Goal: Task Accomplishment & Management: Manage account settings

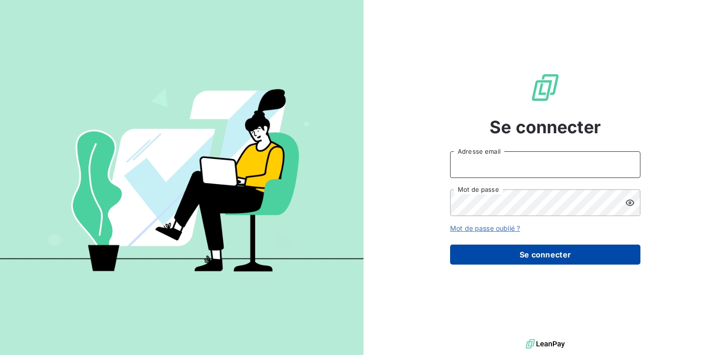
type input "[EMAIL_ADDRESS][DOMAIN_NAME]"
click at [495, 250] on button "Se connecter" at bounding box center [545, 255] width 190 height 20
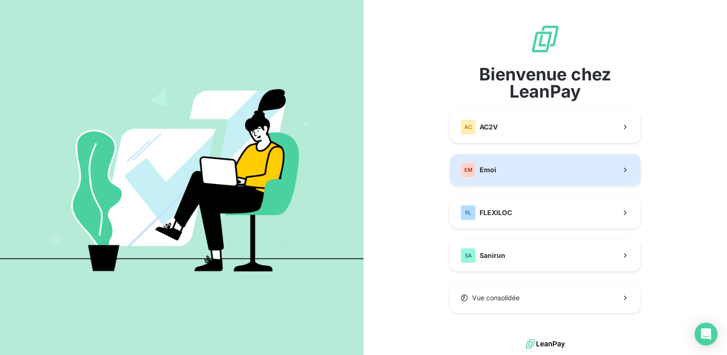
click at [491, 174] on span "Emoi" at bounding box center [488, 170] width 17 height 10
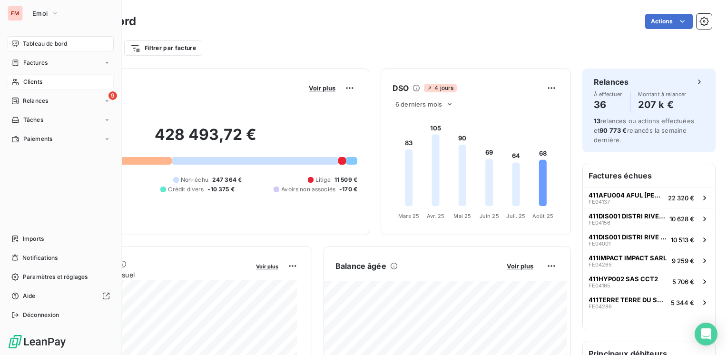
click at [30, 81] on span "Clients" at bounding box center [32, 82] width 19 height 9
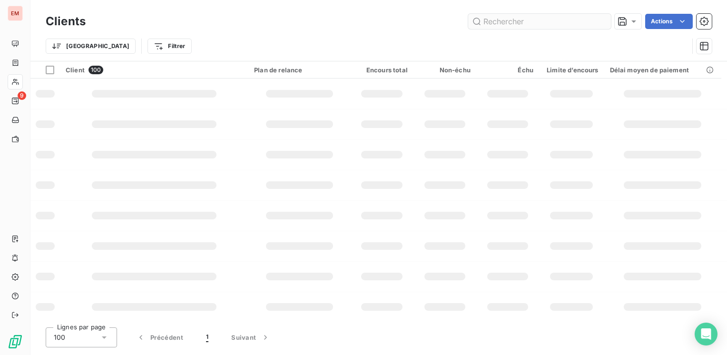
click at [488, 17] on input "text" at bounding box center [539, 21] width 143 height 15
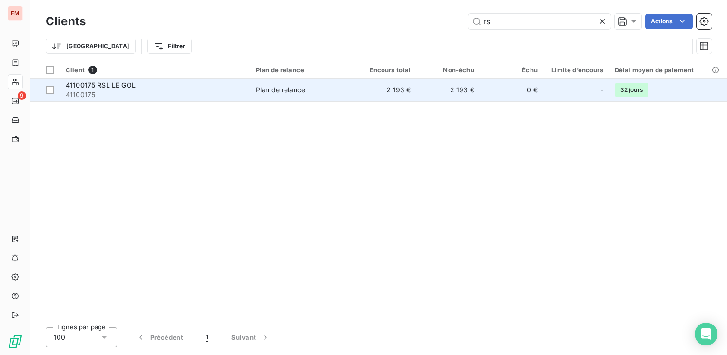
type input "rsl"
click at [179, 98] on span "41100175" at bounding box center [155, 95] width 179 height 10
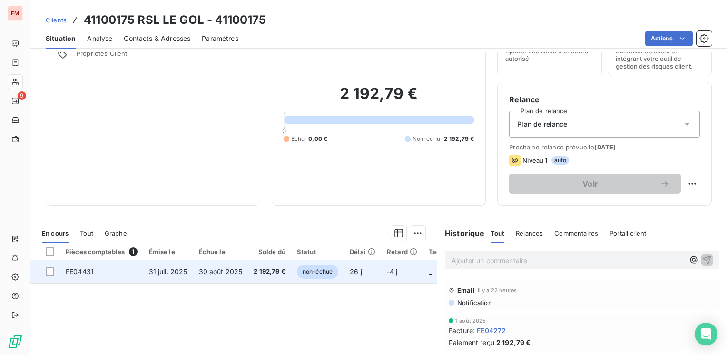
scroll to position [95, 0]
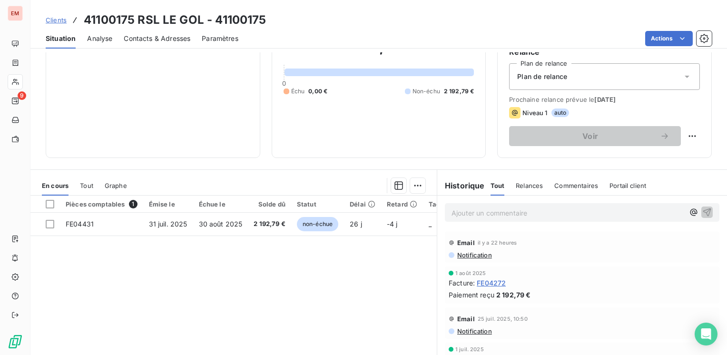
click at [567, 185] on span "Commentaires" at bounding box center [577, 186] width 44 height 8
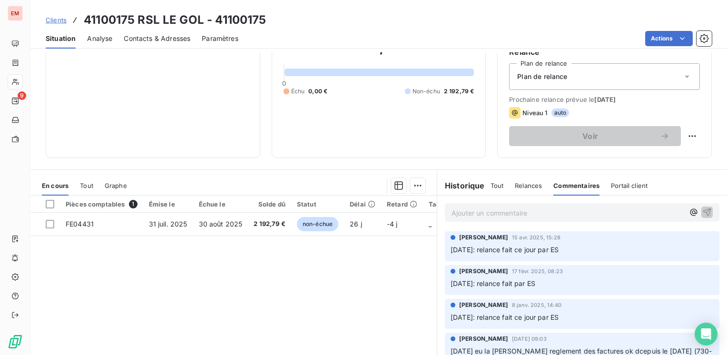
click at [527, 216] on p "Ajouter un commentaire ﻿" at bounding box center [568, 213] width 233 height 12
click at [703, 212] on icon "button" at bounding box center [708, 212] width 10 height 10
click at [62, 22] on span "Clients" at bounding box center [56, 20] width 21 height 8
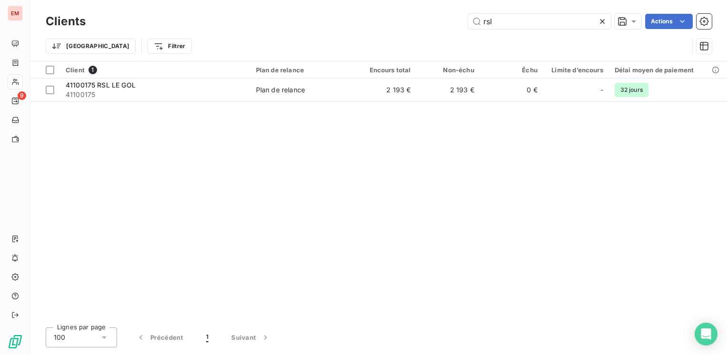
drag, startPoint x: 505, startPoint y: 21, endPoint x: 459, endPoint y: 26, distance: 45.9
click at [459, 26] on div "rsl Actions" at bounding box center [404, 21] width 615 height 15
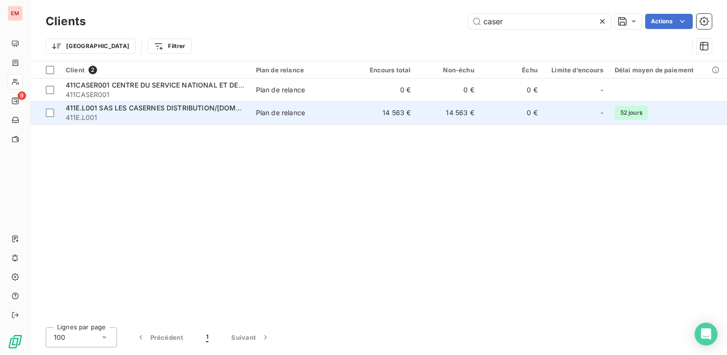
type input "caser"
click at [154, 113] on span "411E.L001" at bounding box center [155, 118] width 179 height 10
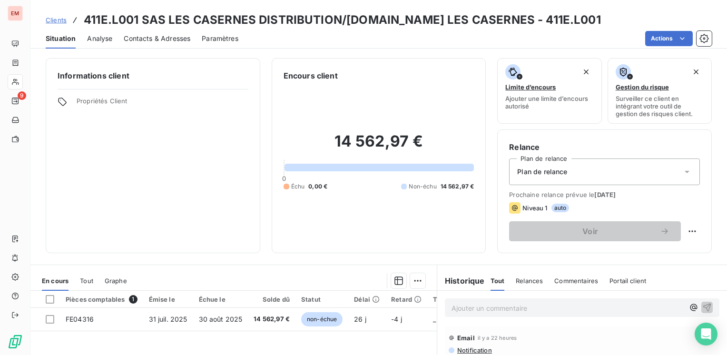
click at [141, 40] on span "Contacts & Adresses" at bounding box center [157, 39] width 67 height 10
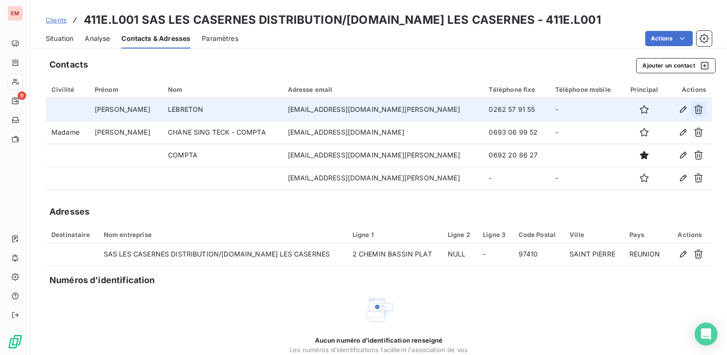
click at [695, 109] on icon "button" at bounding box center [699, 109] width 9 height 9
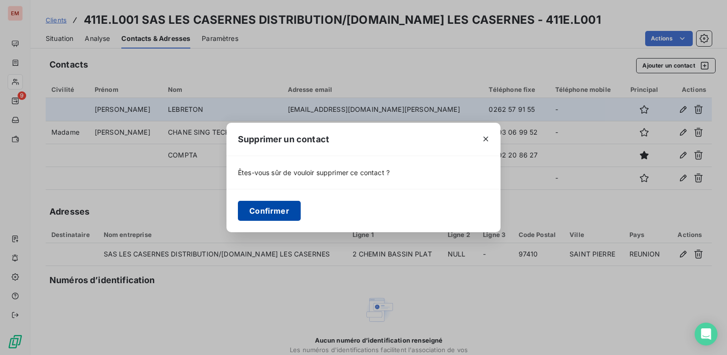
click at [282, 212] on button "Confirmer" at bounding box center [269, 211] width 63 height 20
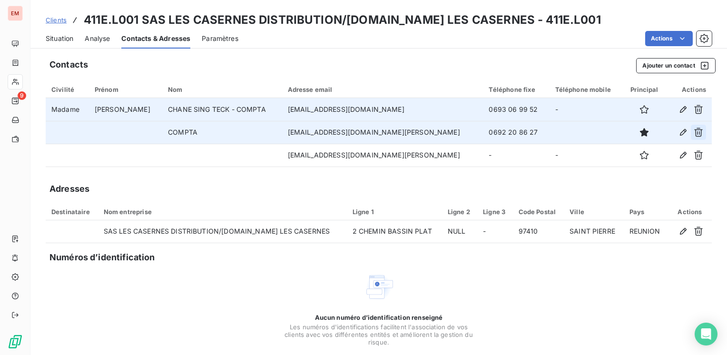
click at [695, 129] on icon "button" at bounding box center [699, 132] width 9 height 9
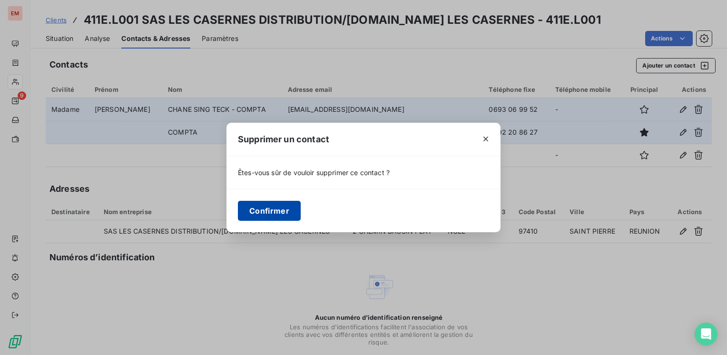
click at [256, 211] on button "Confirmer" at bounding box center [269, 211] width 63 height 20
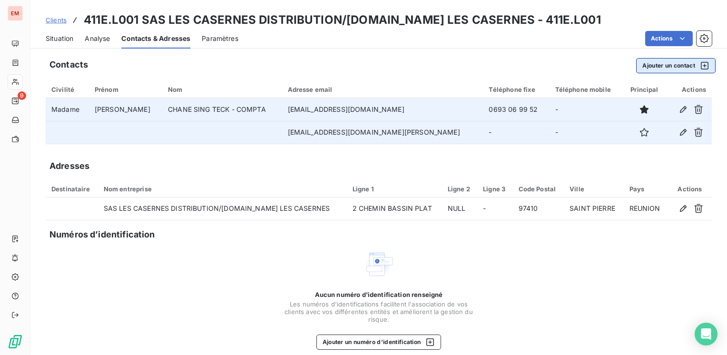
click at [637, 65] on button "Ajouter un contact" at bounding box center [676, 65] width 80 height 15
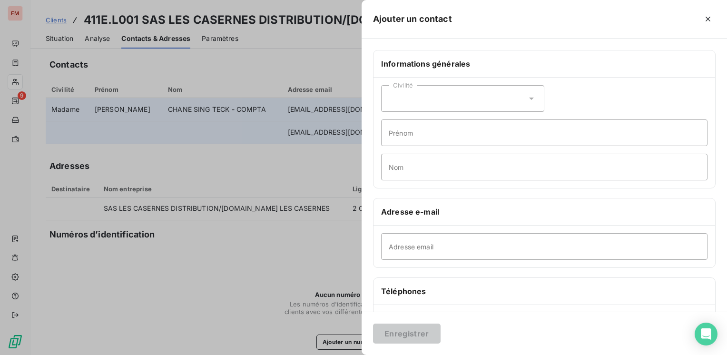
click at [529, 97] on icon at bounding box center [532, 99] width 10 height 10
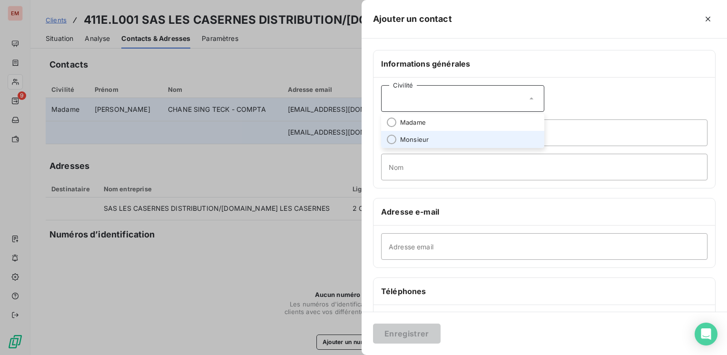
click at [430, 143] on li "Monsieur" at bounding box center [462, 139] width 163 height 17
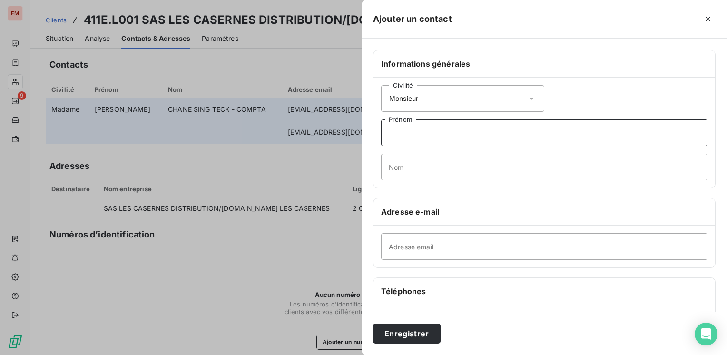
drag, startPoint x: 401, startPoint y: 122, endPoint x: 401, endPoint y: 129, distance: 6.2
click at [401, 127] on input "Prénom" at bounding box center [544, 132] width 327 height 27
paste input "[PERSON_NAME]"
type input "[PERSON_NAME]"
click at [441, 172] on input "Nom" at bounding box center [544, 167] width 327 height 27
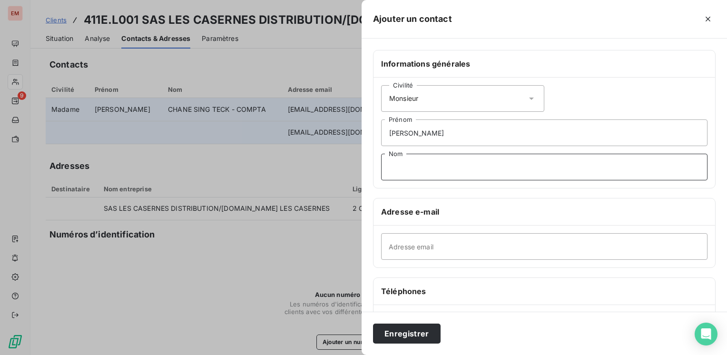
paste input "FAMEY"
type input "FAMEY"
click at [418, 249] on input "Adresse email" at bounding box center [544, 246] width 327 height 27
paste input "[EMAIL_ADDRESS][DOMAIN_NAME][PERSON_NAME]"
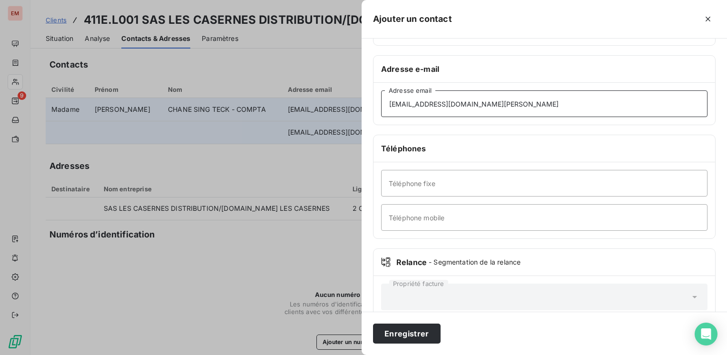
type input "[EMAIL_ADDRESS][DOMAIN_NAME][PERSON_NAME]"
click at [459, 184] on input "Téléphone fixe" at bounding box center [544, 183] width 327 height 27
paste input "0262 57 91 55"
type input "0262 57 91 55"
click at [398, 330] on button "Enregistrer" at bounding box center [407, 334] width 68 height 20
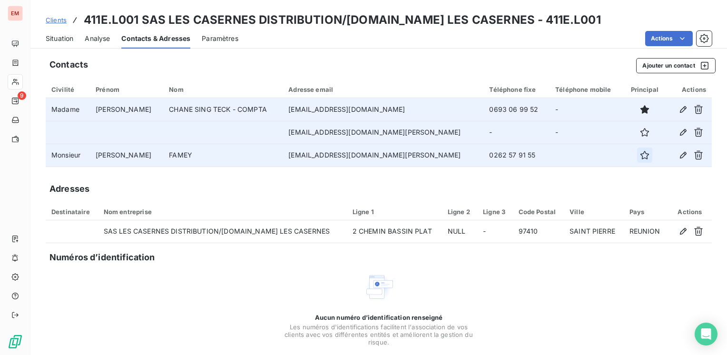
click at [640, 156] on icon "button" at bounding box center [645, 155] width 10 height 10
click at [641, 156] on icon "button" at bounding box center [645, 155] width 9 height 9
click at [695, 109] on icon "button" at bounding box center [699, 109] width 9 height 9
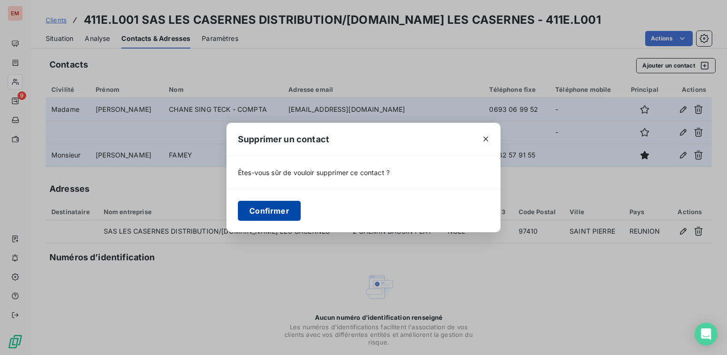
click at [282, 206] on button "Confirmer" at bounding box center [269, 211] width 63 height 20
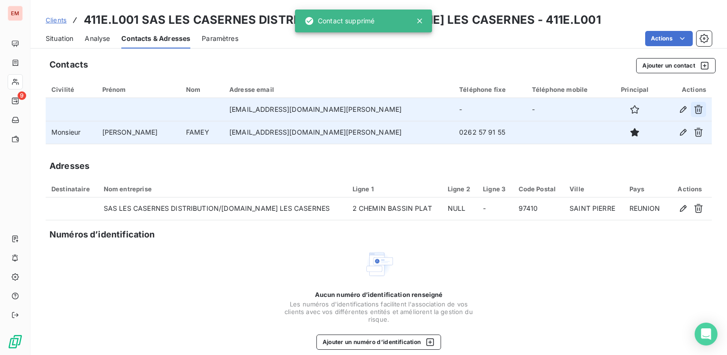
click at [694, 106] on icon "button" at bounding box center [699, 110] width 10 height 10
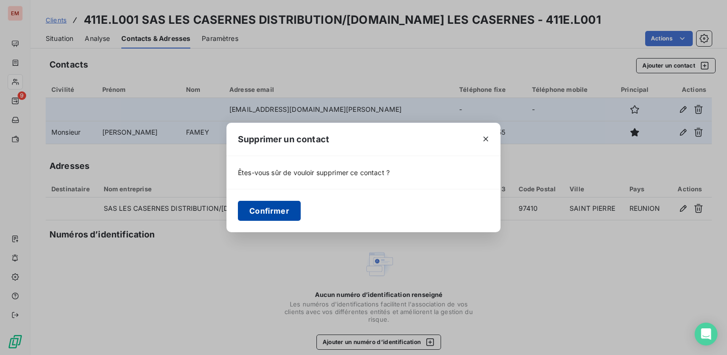
drag, startPoint x: 267, startPoint y: 213, endPoint x: 276, endPoint y: 213, distance: 9.0
click at [267, 212] on button "Confirmer" at bounding box center [269, 211] width 63 height 20
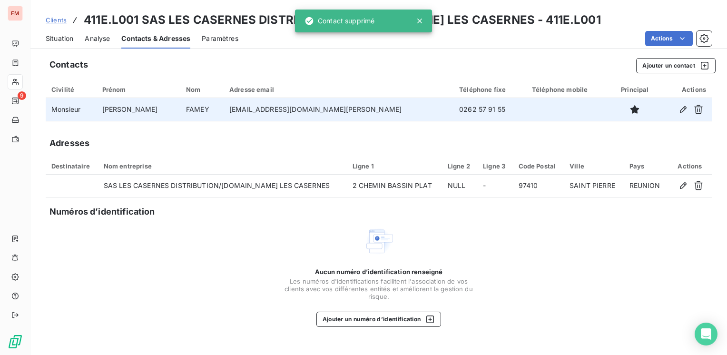
click at [54, 20] on span "Clients" at bounding box center [56, 20] width 21 height 8
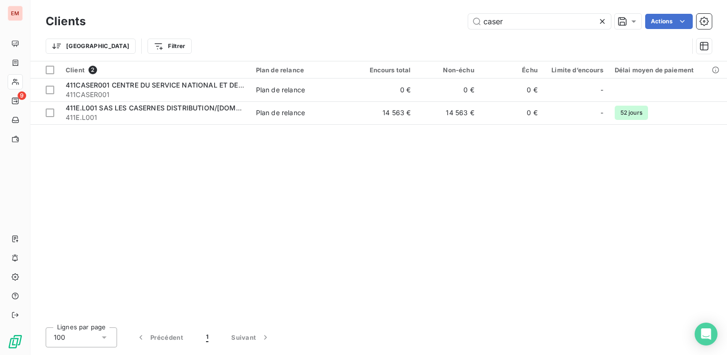
drag, startPoint x: 527, startPoint y: 24, endPoint x: 439, endPoint y: 24, distance: 88.1
click at [439, 24] on div "caser Actions" at bounding box center [404, 21] width 615 height 15
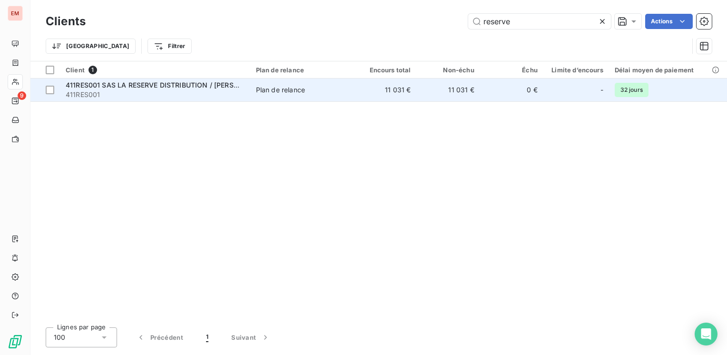
type input "reserve"
click at [139, 90] on span "411RES001" at bounding box center [155, 95] width 179 height 10
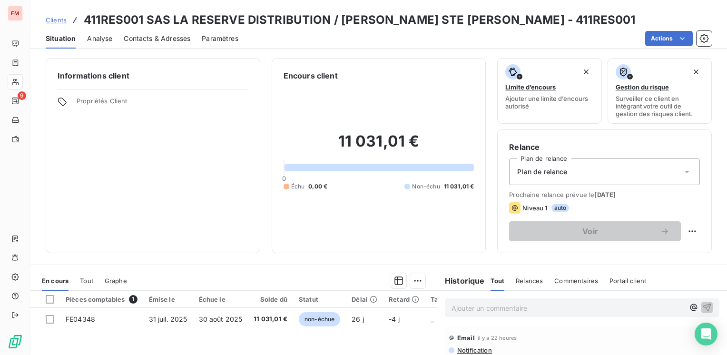
click at [149, 38] on span "Contacts & Adresses" at bounding box center [157, 39] width 67 height 10
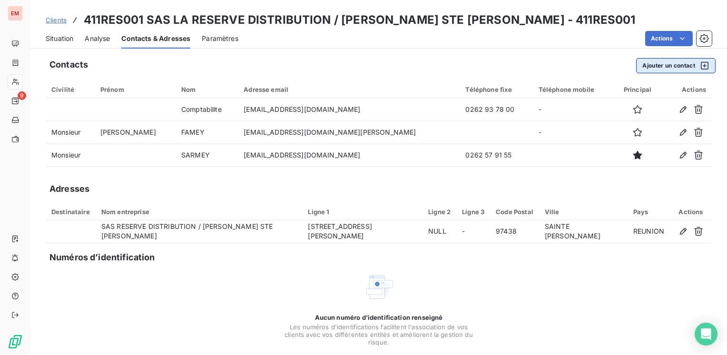
click at [666, 66] on button "Ajouter un contact" at bounding box center [676, 65] width 80 height 15
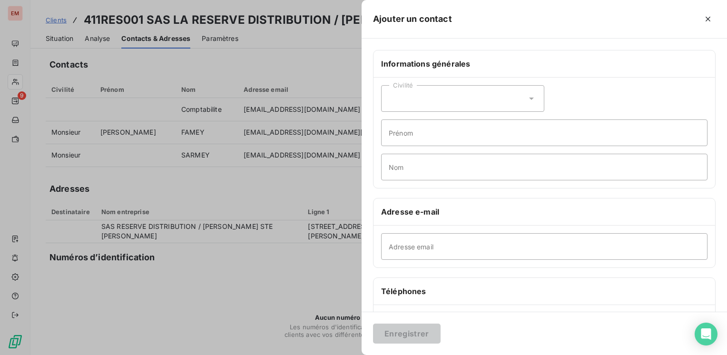
click at [433, 105] on div "Civilité" at bounding box center [462, 98] width 163 height 27
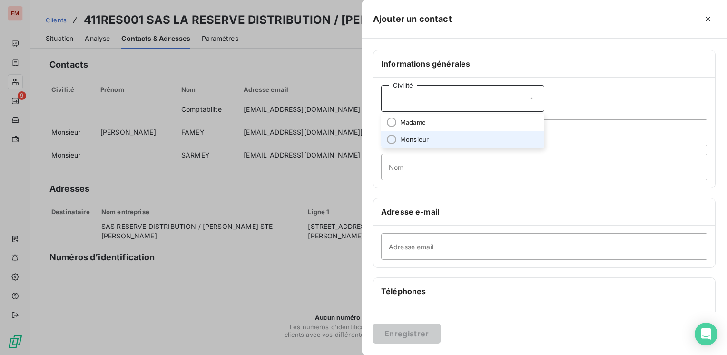
click at [411, 137] on span "Monsieur" at bounding box center [414, 139] width 29 height 9
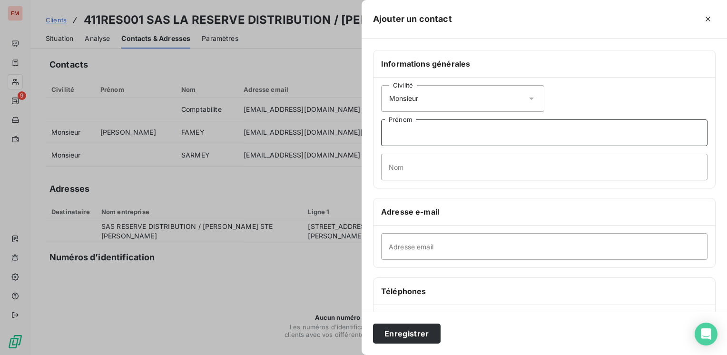
click at [428, 134] on input "Prénom" at bounding box center [544, 132] width 327 height 27
click at [467, 127] on input "Prénom" at bounding box center [544, 132] width 327 height 27
paste input "[PERSON_NAME]"
type input "[PERSON_NAME]"
click at [593, 168] on input "Nom" at bounding box center [544, 167] width 327 height 27
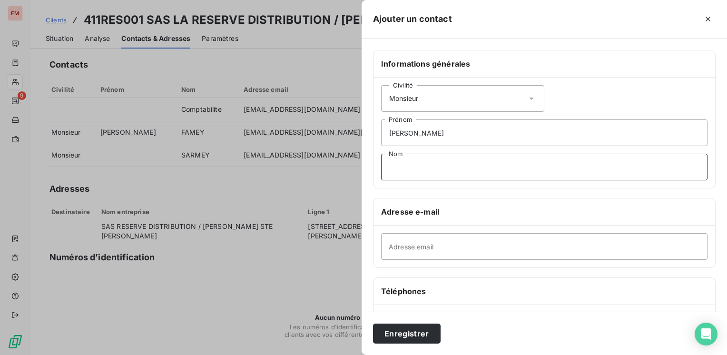
paste input "Lebreton"
type input "Lebreton"
click at [448, 247] on input "Adresse email" at bounding box center [544, 246] width 327 height 27
paste input "[EMAIL_ADDRESS][DOMAIN_NAME][PERSON_NAME]"
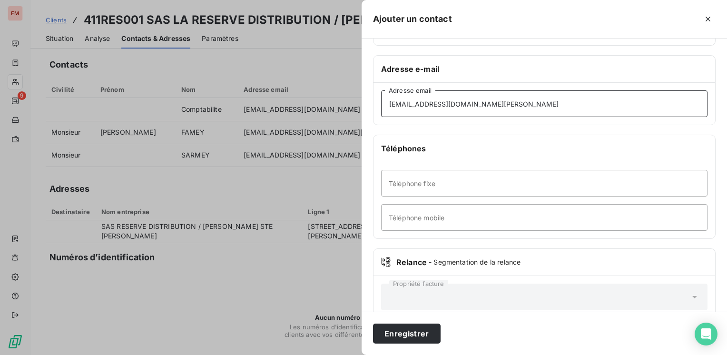
type input "[EMAIL_ADDRESS][DOMAIN_NAME][PERSON_NAME]"
click at [454, 189] on input "Téléphone fixe" at bounding box center [544, 183] width 327 height 27
paste input "0262 57 91 55"
type input "0262 57 91 55"
click at [399, 335] on button "Enregistrer" at bounding box center [407, 334] width 68 height 20
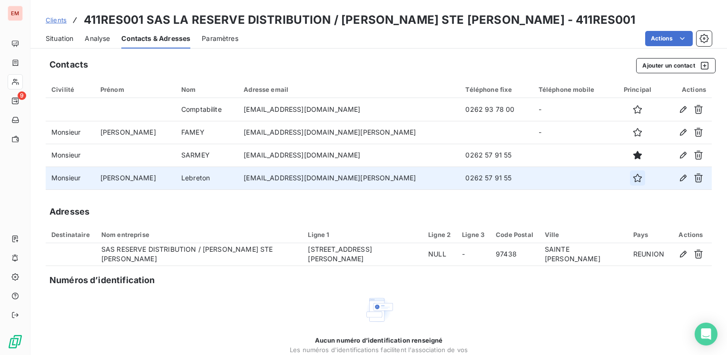
click at [634, 177] on icon "button" at bounding box center [638, 178] width 9 height 9
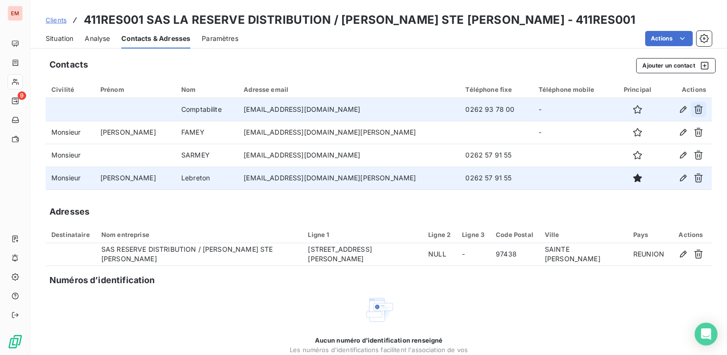
click at [694, 108] on icon "button" at bounding box center [699, 110] width 10 height 10
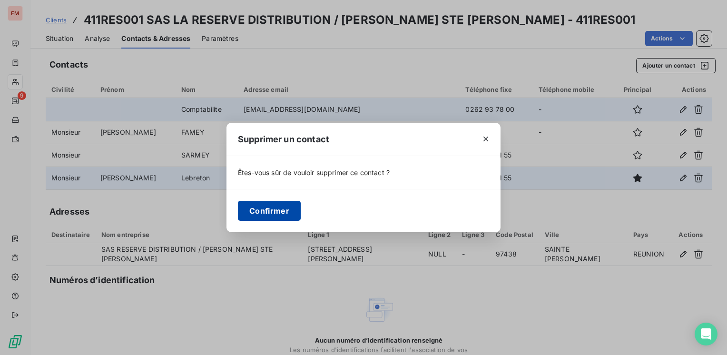
drag, startPoint x: 270, startPoint y: 213, endPoint x: 278, endPoint y: 209, distance: 7.9
click at [271, 213] on button "Confirmer" at bounding box center [269, 211] width 63 height 20
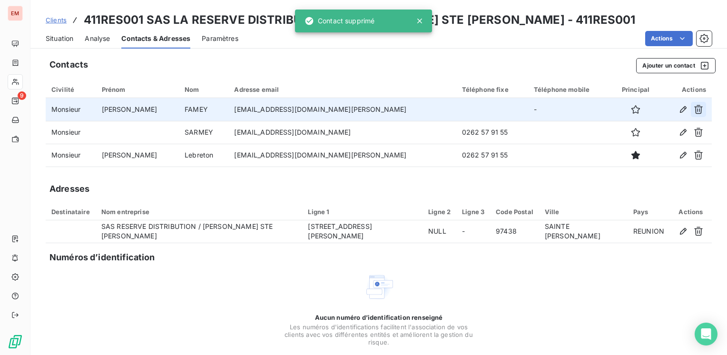
click at [694, 109] on icon "button" at bounding box center [699, 110] width 10 height 10
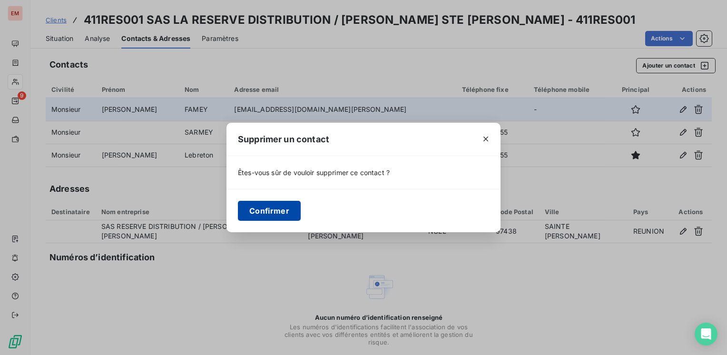
click at [261, 206] on button "Confirmer" at bounding box center [269, 211] width 63 height 20
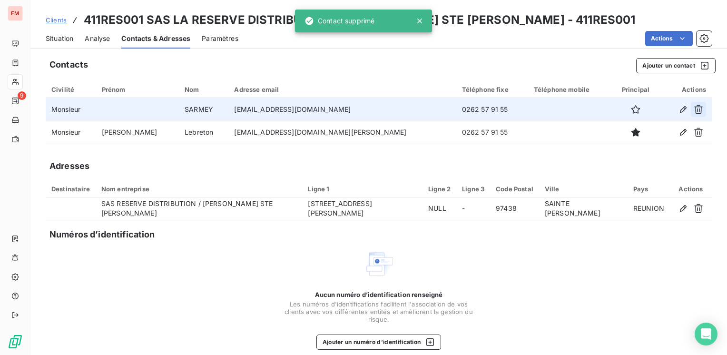
click at [695, 109] on icon "button" at bounding box center [699, 109] width 9 height 9
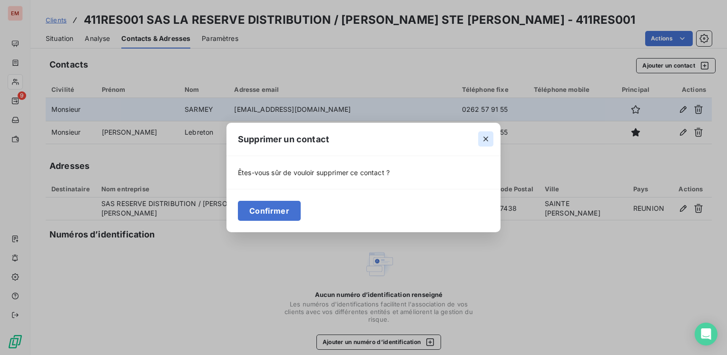
click at [483, 139] on icon "button" at bounding box center [486, 139] width 10 height 10
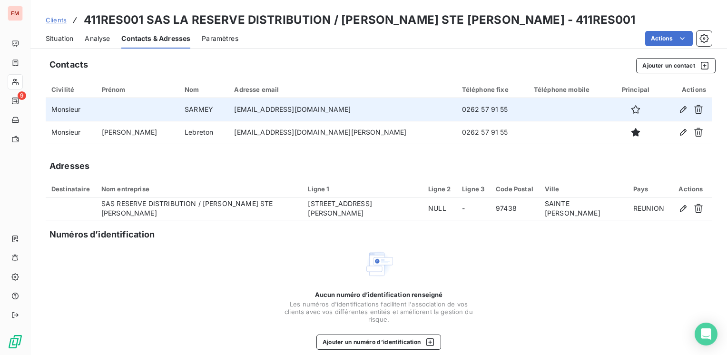
click at [50, 20] on span "Clients" at bounding box center [56, 20] width 21 height 8
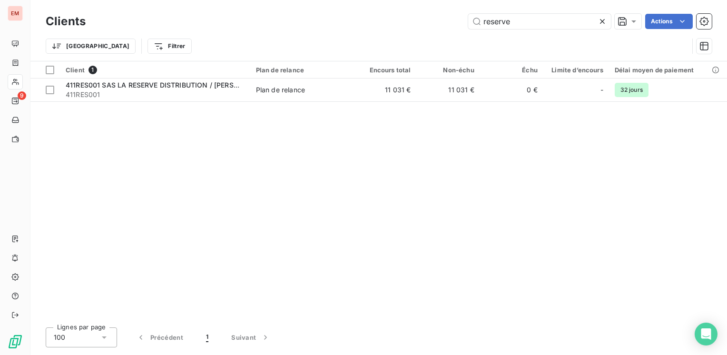
drag, startPoint x: 511, startPoint y: 24, endPoint x: 448, endPoint y: 20, distance: 63.9
click at [448, 20] on div "reserve Actions" at bounding box center [404, 21] width 615 height 15
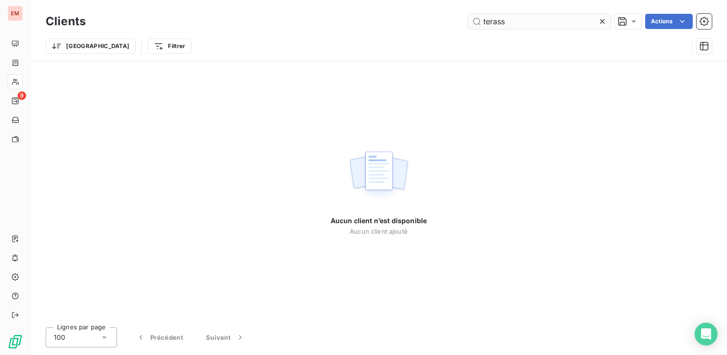
drag, startPoint x: 510, startPoint y: 21, endPoint x: 474, endPoint y: 22, distance: 36.7
click at [474, 22] on input "terass" at bounding box center [539, 21] width 143 height 15
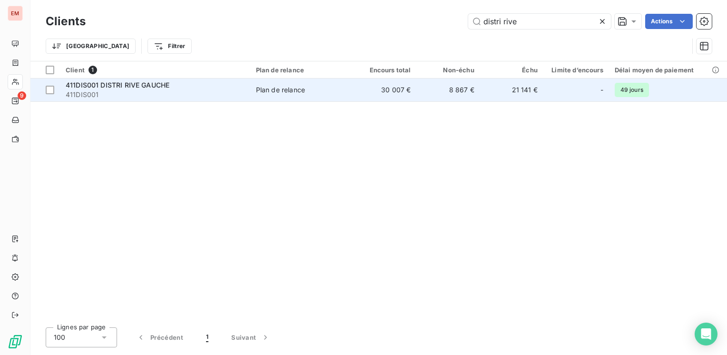
type input "distri rive"
click at [162, 92] on span "411DIS001" at bounding box center [155, 95] width 179 height 10
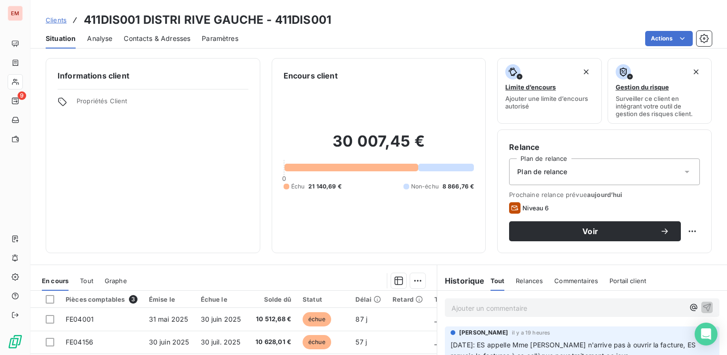
click at [158, 40] on span "Contacts & Adresses" at bounding box center [157, 39] width 67 height 10
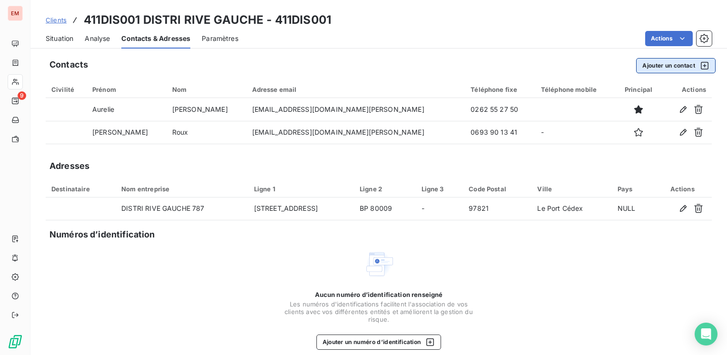
click at [666, 66] on button "Ajouter un contact" at bounding box center [676, 65] width 80 height 15
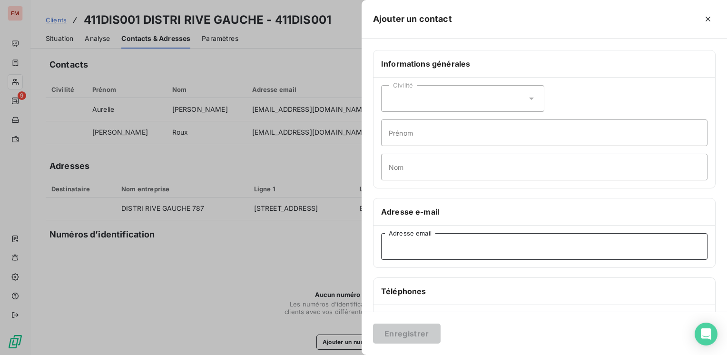
click at [396, 237] on input "Adresse email" at bounding box center [544, 246] width 327 height 27
paste input "[EMAIL_ADDRESS][DOMAIN_NAME][PERSON_NAME]"
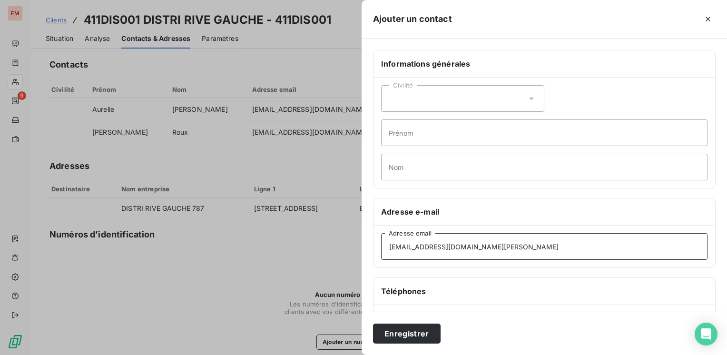
type input "[EMAIL_ADDRESS][DOMAIN_NAME][PERSON_NAME]"
click at [439, 106] on div "Civilité" at bounding box center [462, 98] width 163 height 27
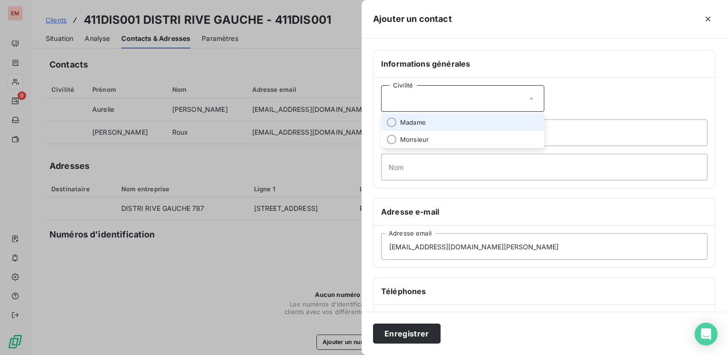
click at [428, 127] on li "Madame" at bounding box center [462, 122] width 163 height 17
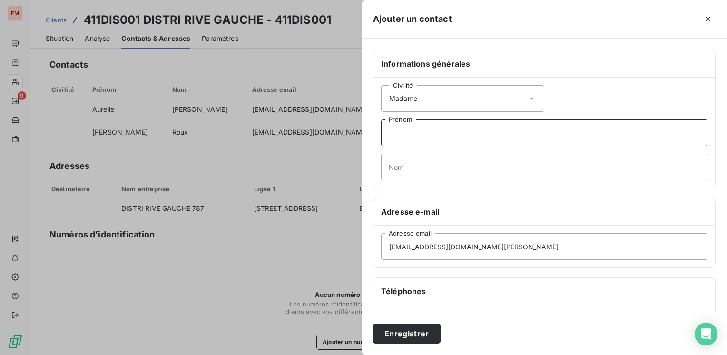
click at [424, 130] on input "Prénom" at bounding box center [544, 132] width 327 height 27
type input "p"
type input "[PERSON_NAME]"
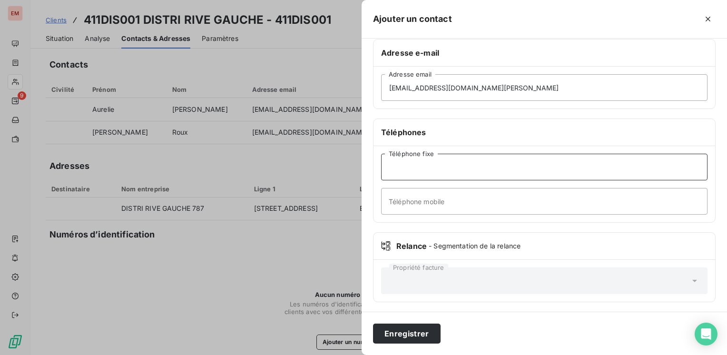
click at [448, 165] on input "Téléphone fixe" at bounding box center [544, 167] width 327 height 27
paste input "0262 55 27 55"
type input "0262 55 27 55"
click at [401, 329] on button "Enregistrer" at bounding box center [407, 334] width 68 height 20
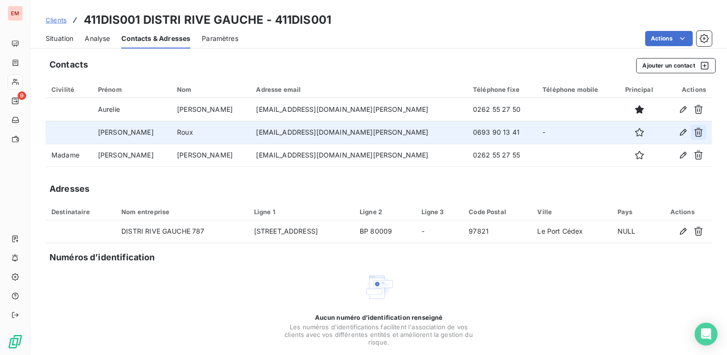
click at [694, 131] on icon "button" at bounding box center [699, 133] width 10 height 10
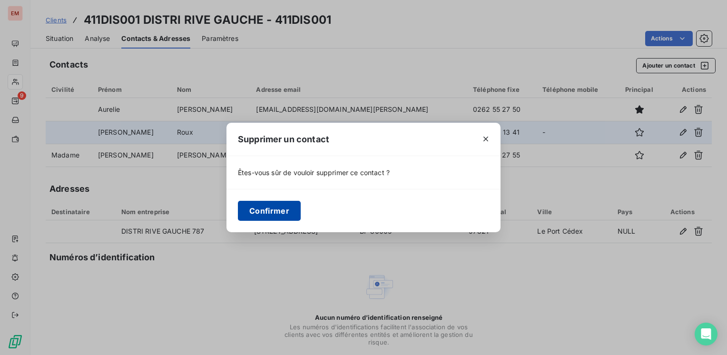
click at [267, 214] on button "Confirmer" at bounding box center [269, 211] width 63 height 20
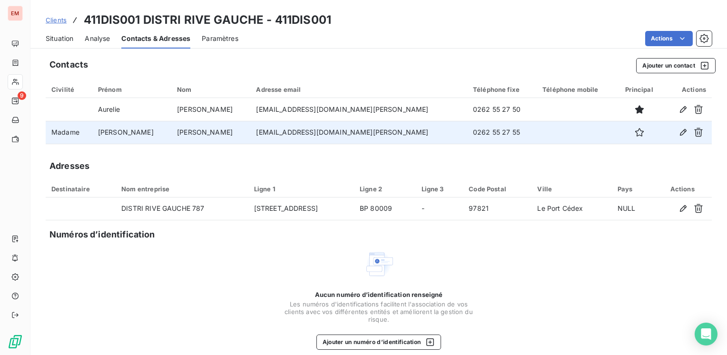
click at [56, 16] on span "Clients" at bounding box center [56, 20] width 21 height 8
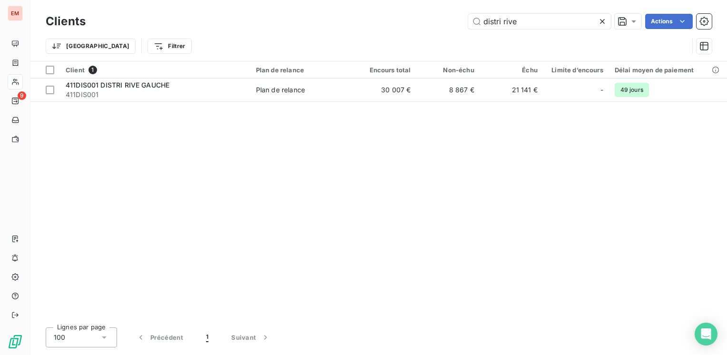
drag, startPoint x: 473, startPoint y: 21, endPoint x: 437, endPoint y: 24, distance: 36.8
click at [437, 24] on div "distri rive Actions" at bounding box center [404, 21] width 615 height 15
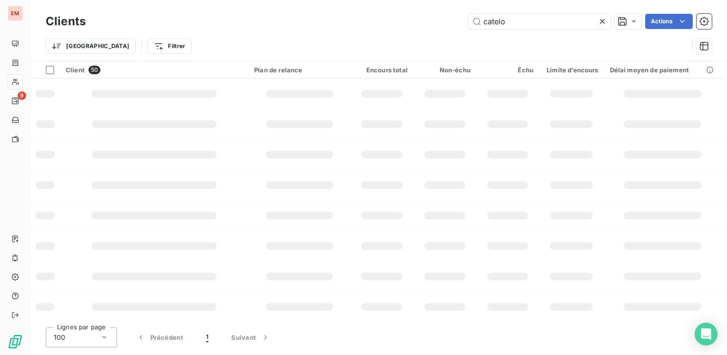
type input "catelo"
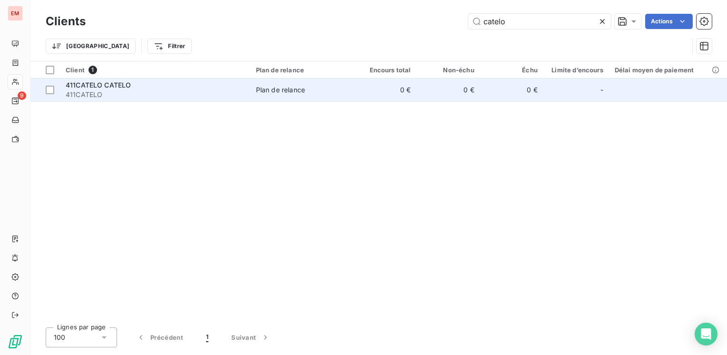
click at [116, 102] on div "Client 1 Plan de relance Encours total Non-échu Échu Limite d’encours Délai moy…" at bounding box center [378, 190] width 697 height 259
click at [131, 83] on div "411CATELO CATELO" at bounding box center [155, 85] width 179 height 10
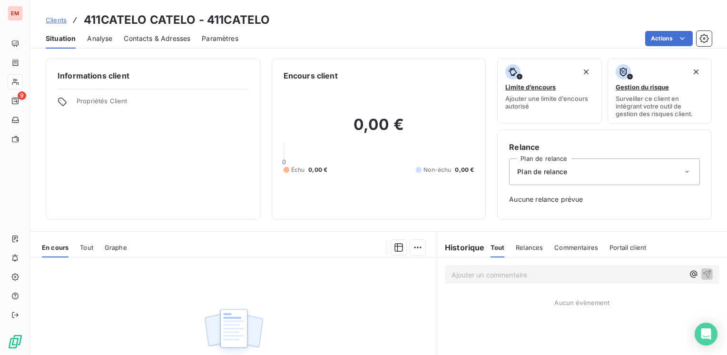
click at [164, 40] on span "Contacts & Adresses" at bounding box center [157, 39] width 67 height 10
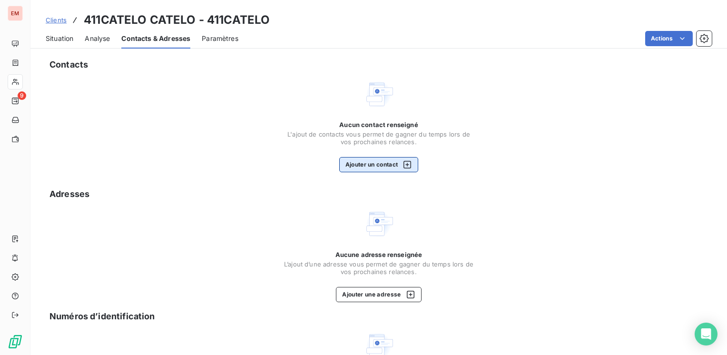
click at [357, 163] on button "Ajouter un contact" at bounding box center [379, 164] width 80 height 15
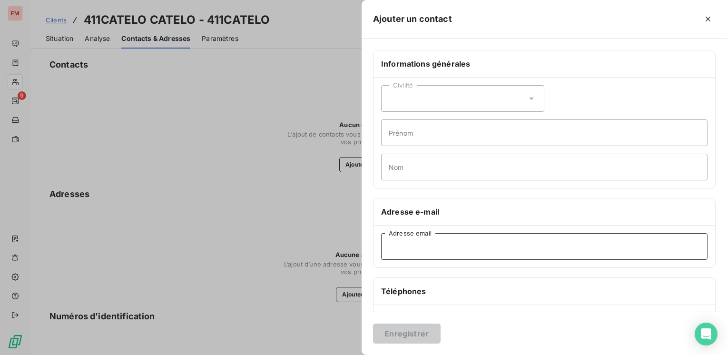
click at [408, 243] on input "Adresse email" at bounding box center [544, 246] width 327 height 27
paste input "[PERSON_NAME][EMAIL_ADDRESS][DOMAIN_NAME]"
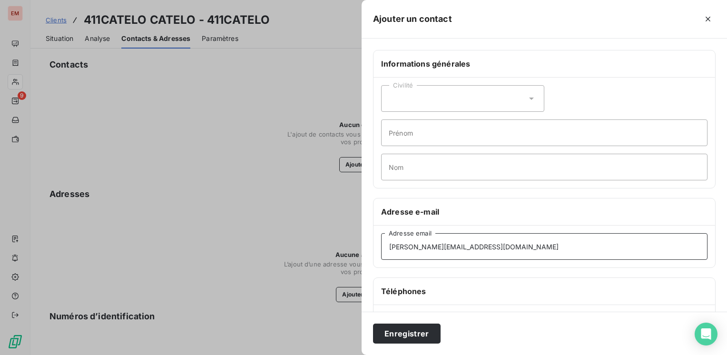
type input "[PERSON_NAME][EMAIL_ADDRESS][DOMAIN_NAME]"
click at [436, 102] on div "Civilité" at bounding box center [462, 98] width 163 height 27
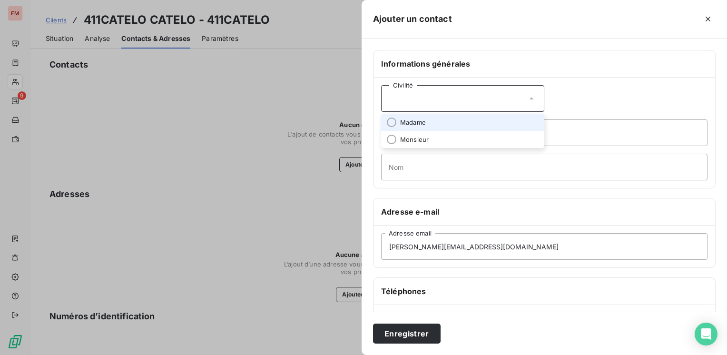
click at [421, 127] on li "Madame" at bounding box center [462, 122] width 163 height 17
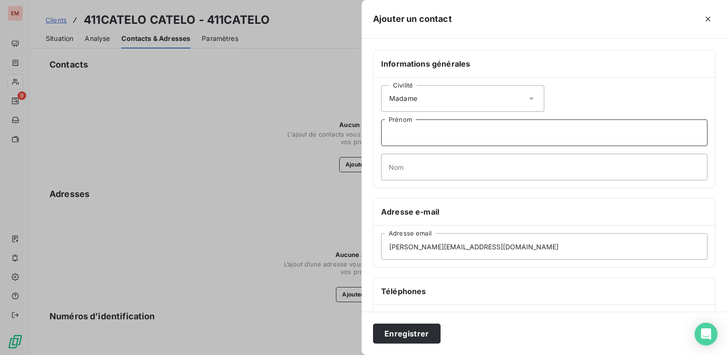
click at [407, 136] on input "Prénom" at bounding box center [544, 132] width 327 height 27
type input "i"
type input "[PERSON_NAME]"
type input "VOLNAY"
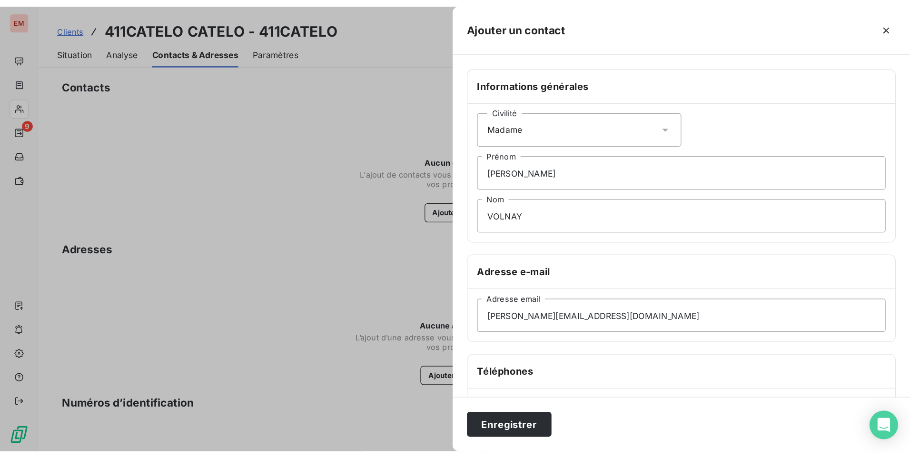
scroll to position [143, 0]
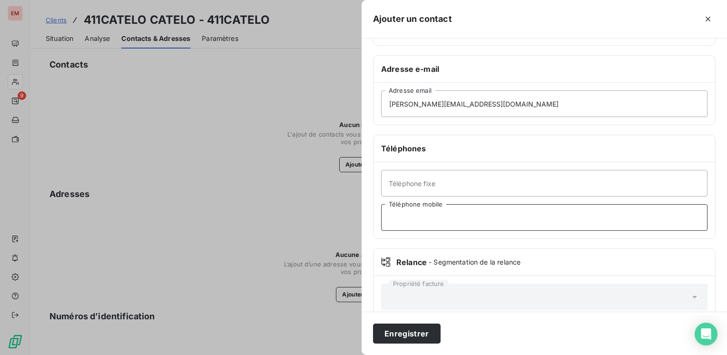
click at [454, 228] on input "Téléphone mobile" at bounding box center [544, 217] width 327 height 27
click at [573, 183] on input "Téléphone fixe" at bounding box center [544, 183] width 327 height 27
paste input "0262 96 55 11"
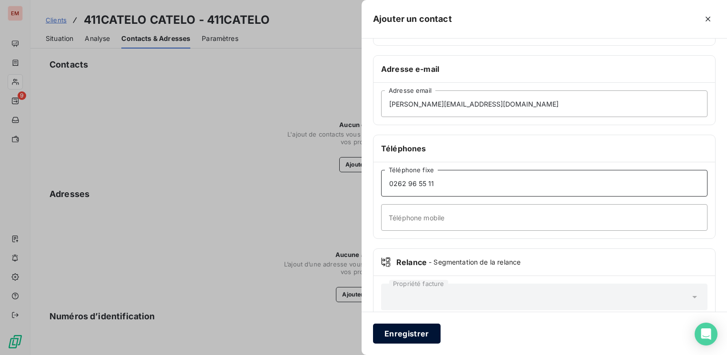
type input "0262 96 55 11"
click at [413, 331] on button "Enregistrer" at bounding box center [407, 334] width 68 height 20
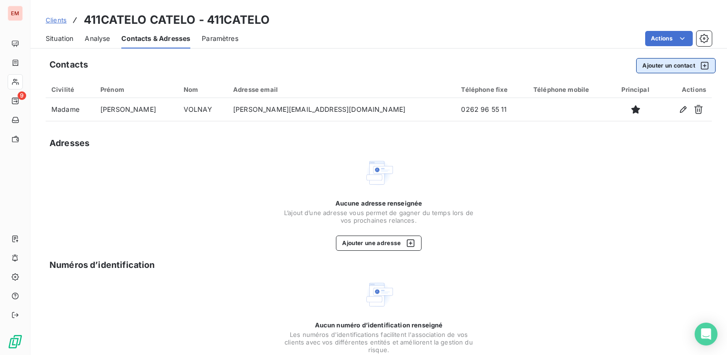
click at [657, 64] on button "Ajouter un contact" at bounding box center [676, 65] width 80 height 15
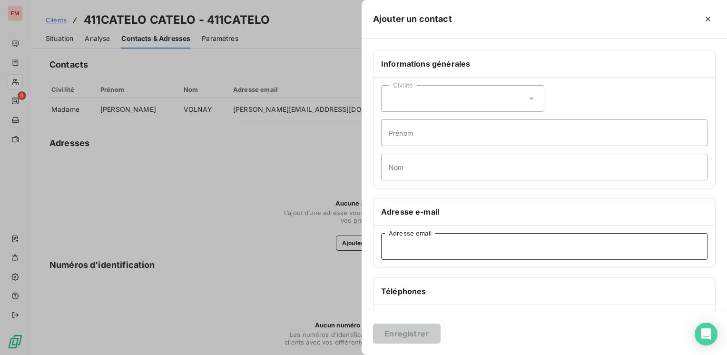
click at [432, 242] on input "Adresse email" at bounding box center [544, 246] width 327 height 27
paste input "[EMAIL_ADDRESS][DOMAIN_NAME]"
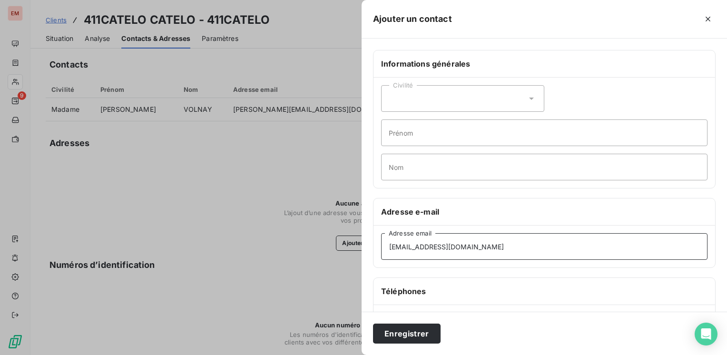
type input "[EMAIL_ADDRESS][DOMAIN_NAME]"
click at [423, 172] on input "Nom" at bounding box center [544, 167] width 327 height 27
type input "COMPTABILITE"
click at [392, 332] on button "Enregistrer" at bounding box center [407, 334] width 68 height 20
